Goal: Find specific page/section: Find specific page/section

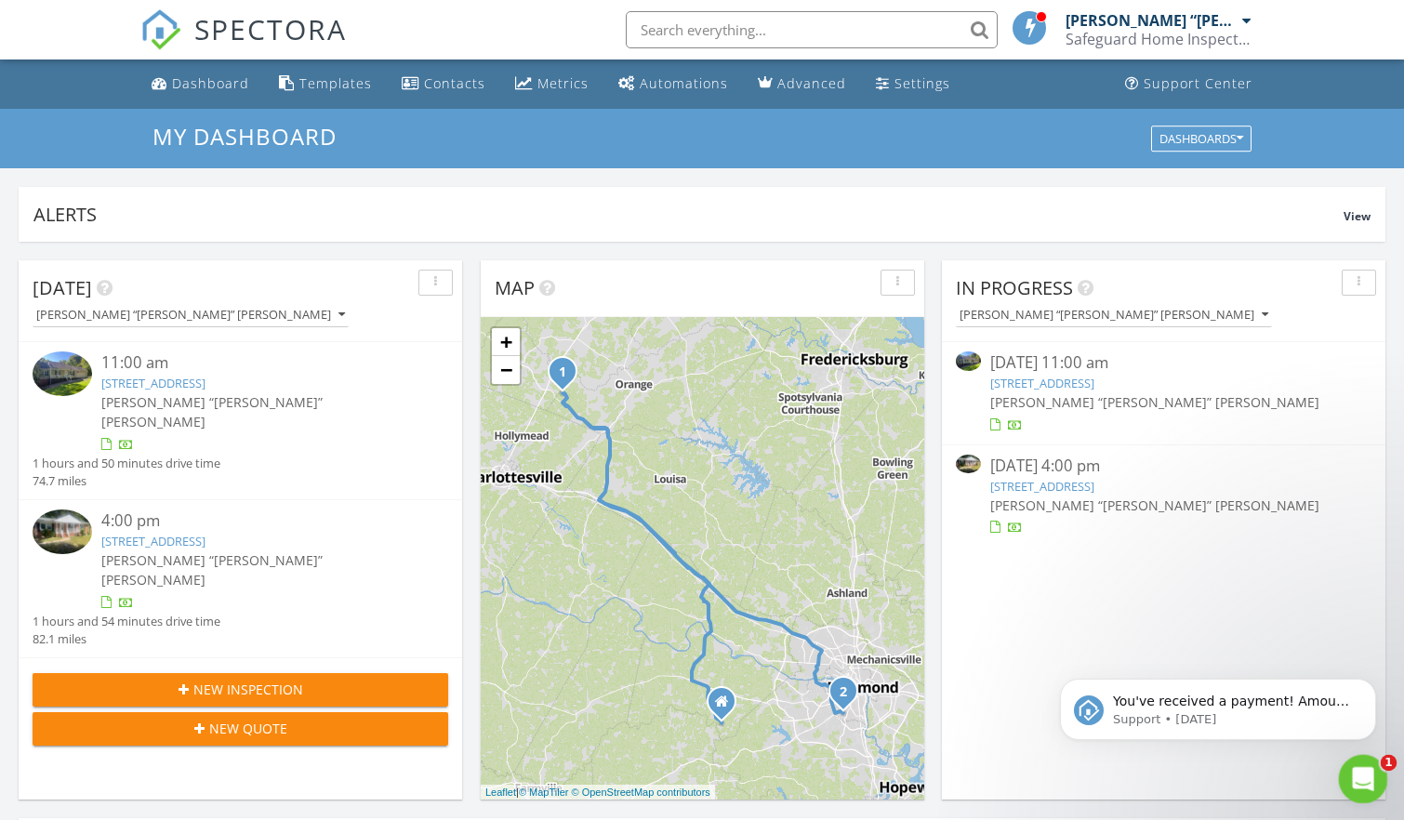
click at [1355, 779] on icon "Open Intercom Messenger" at bounding box center [1360, 776] width 13 height 15
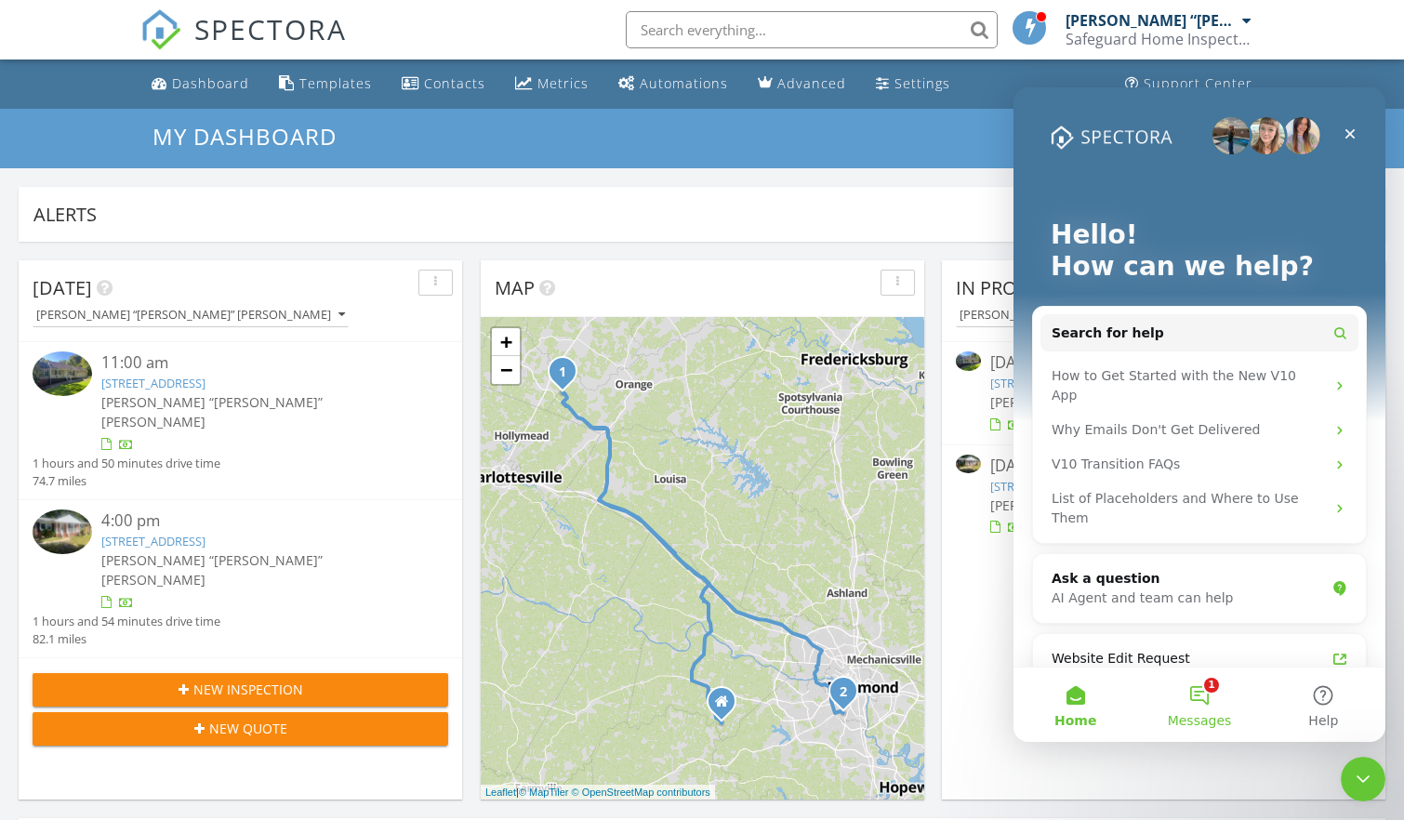
click at [1202, 697] on button "1 Messages" at bounding box center [1199, 705] width 124 height 74
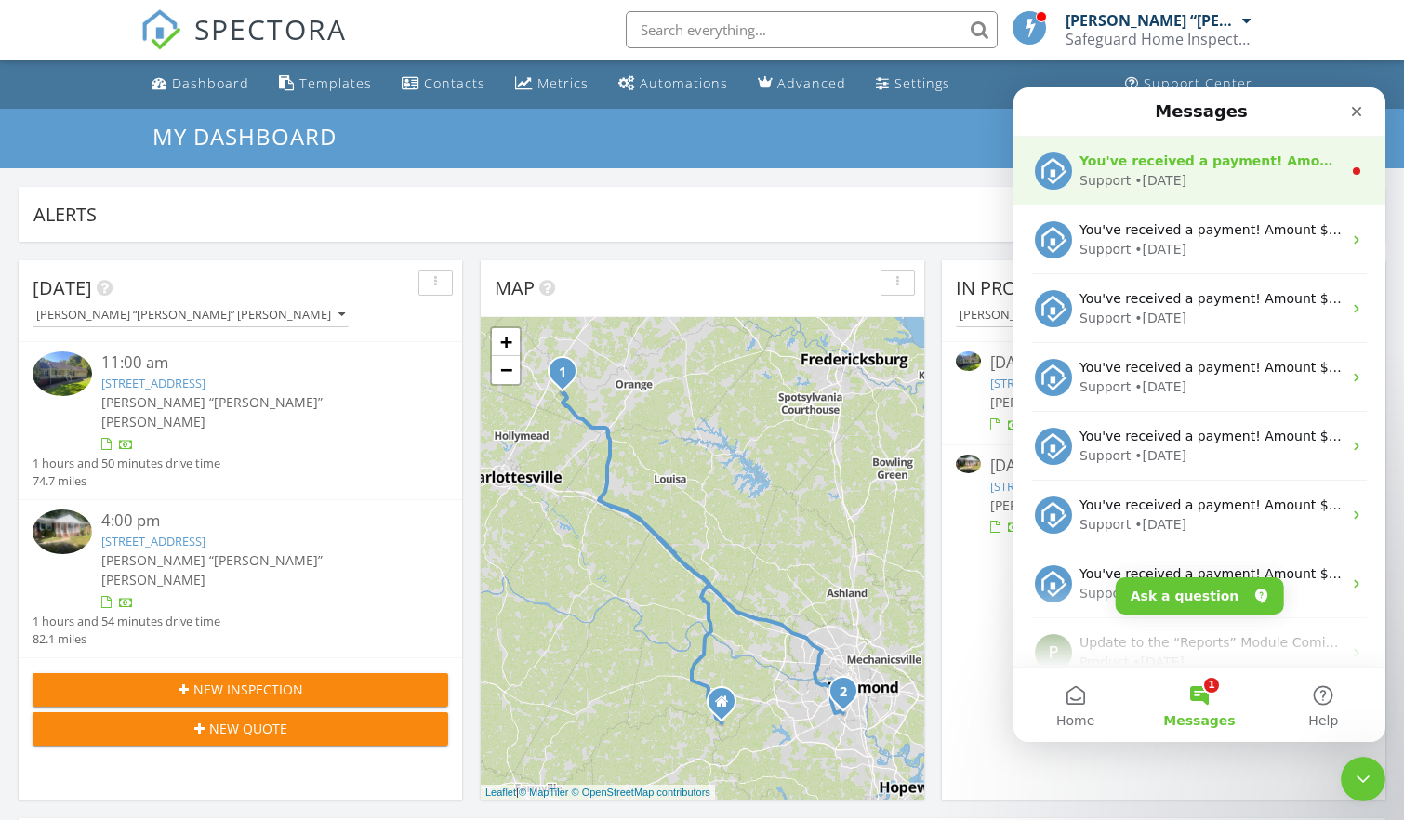
click at [1206, 182] on div "Support • [DATE]" at bounding box center [1211, 181] width 262 height 20
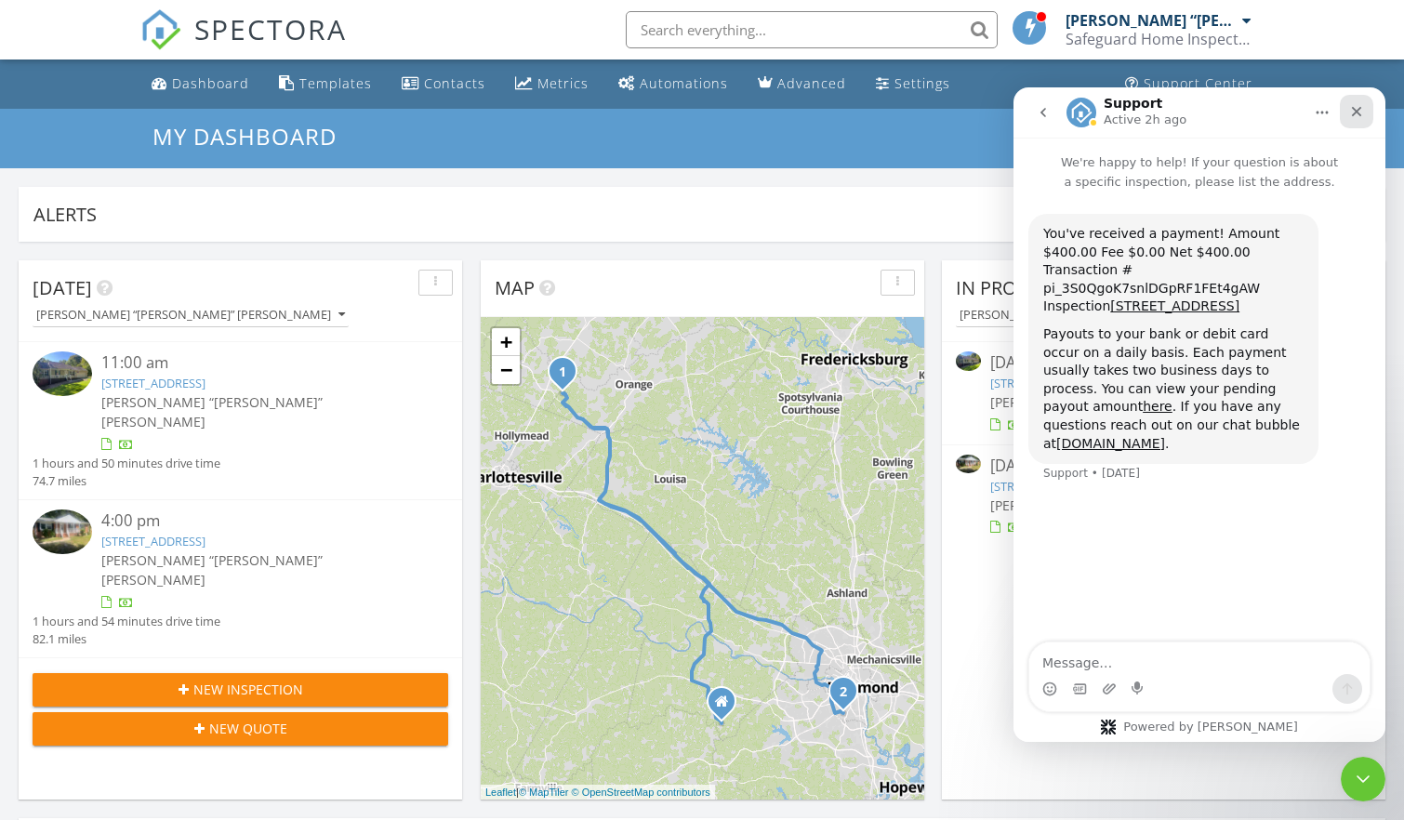
click at [1358, 106] on icon "Close" at bounding box center [1356, 111] width 15 height 15
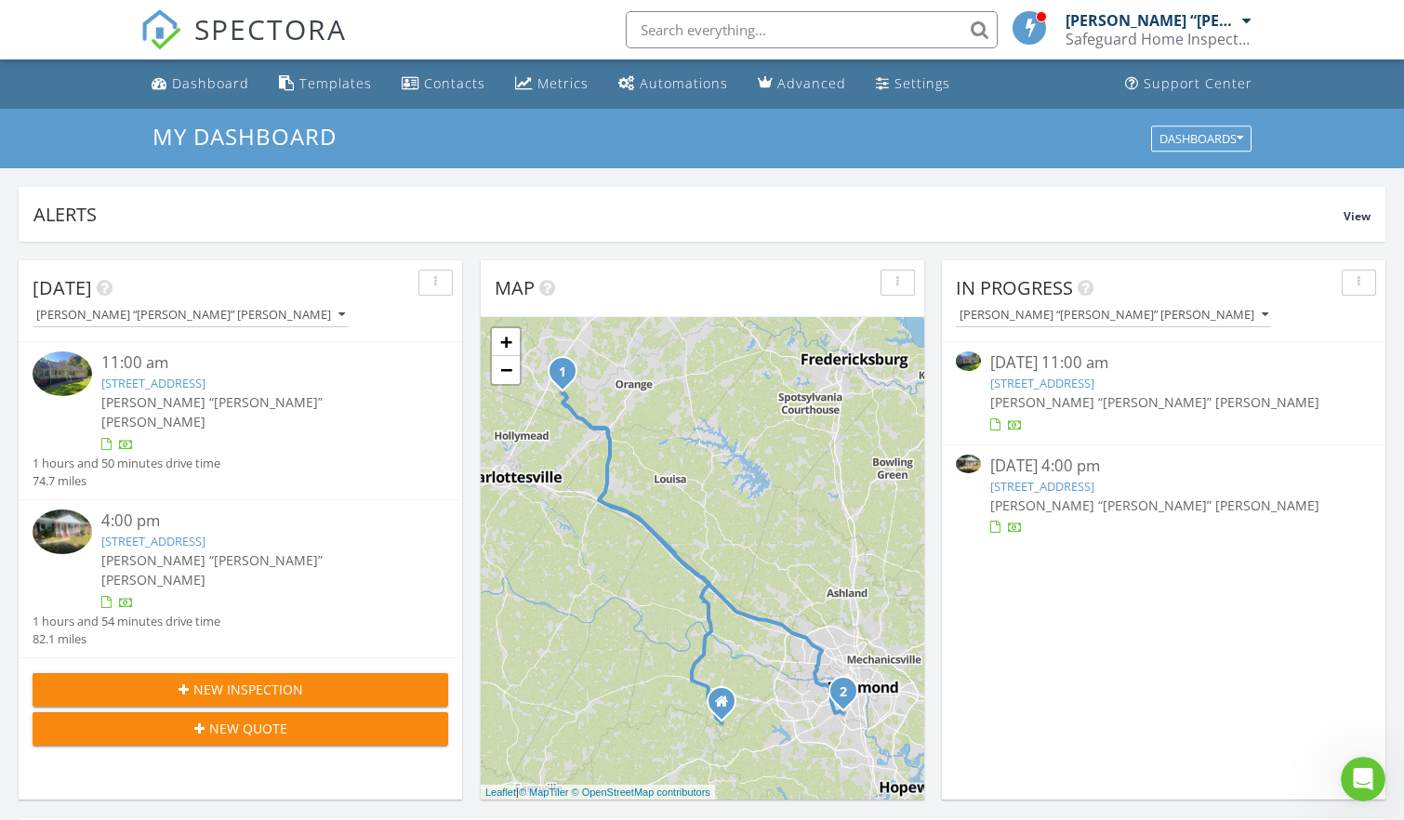
click at [1094, 382] on link "[STREET_ADDRESS]" at bounding box center [1042, 383] width 104 height 17
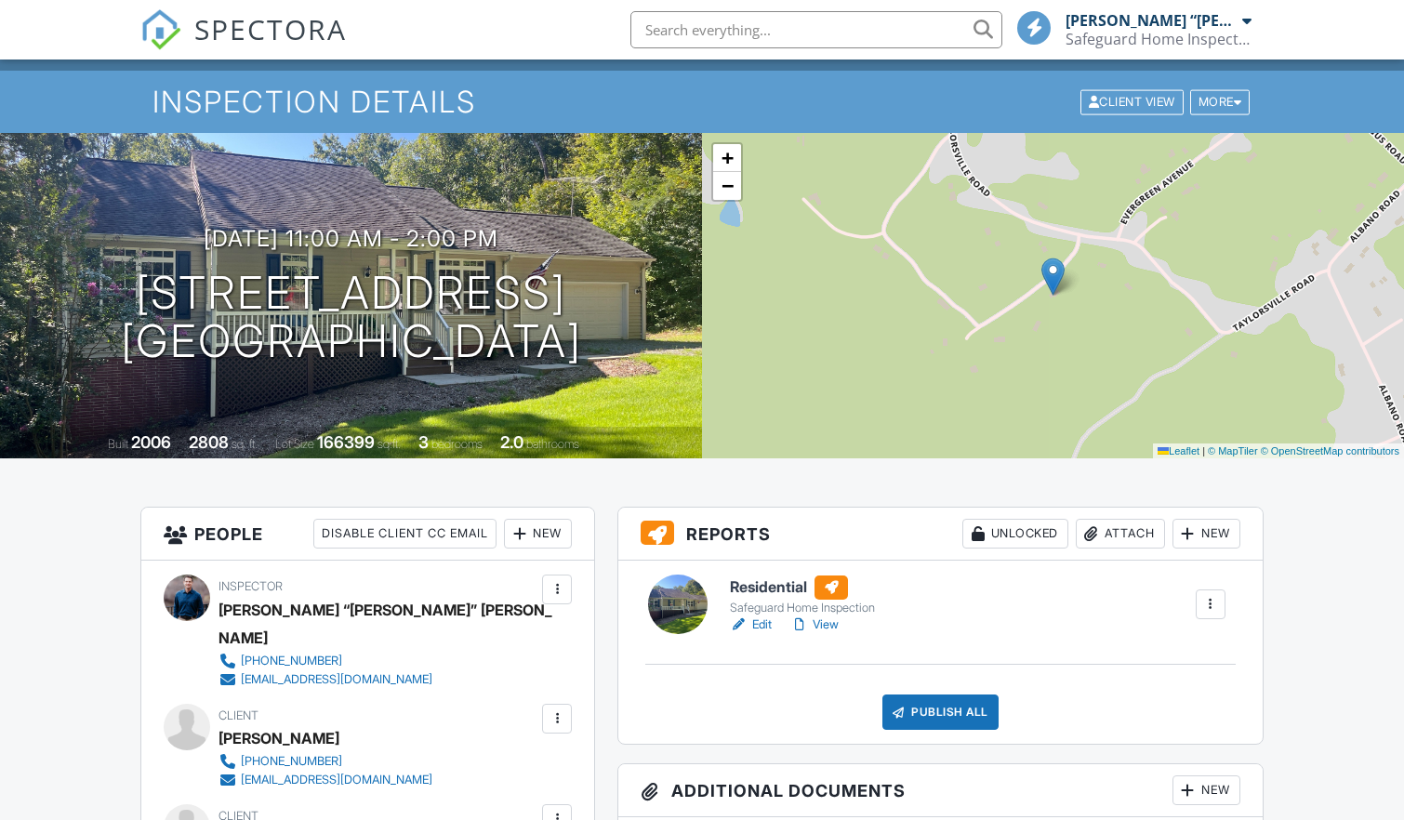
scroll to position [61, 0]
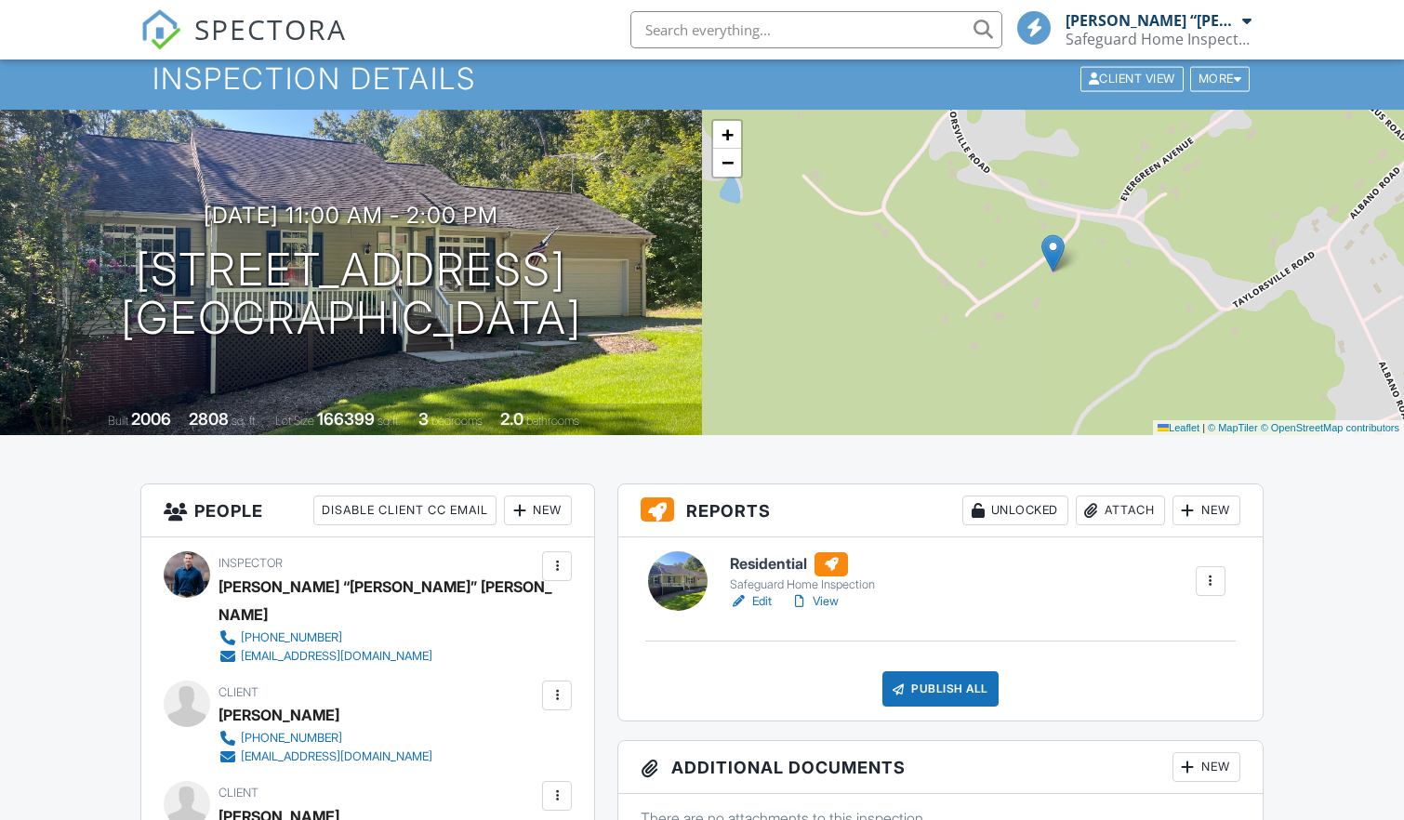
click at [759, 603] on link "Edit" at bounding box center [751, 601] width 42 height 19
